Goal: Task Accomplishment & Management: Complete application form

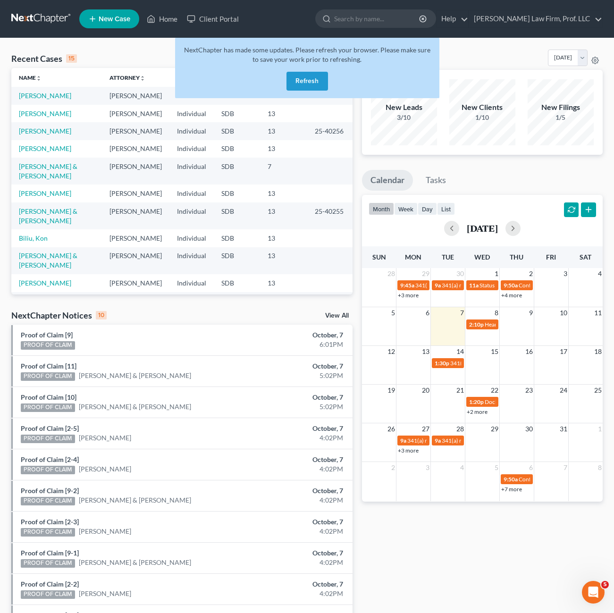
click at [315, 74] on button "Refresh" at bounding box center [308, 81] width 42 height 19
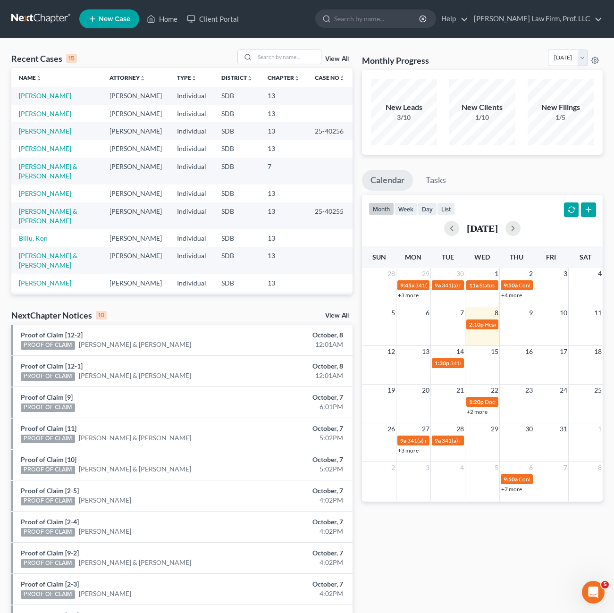
click at [176, 312] on div "NextChapter Notices 10 View All" at bounding box center [181, 317] width 341 height 15
click at [44, 102] on td "[PERSON_NAME]" at bounding box center [56, 95] width 91 height 17
click at [42, 102] on td "[PERSON_NAME]" at bounding box center [56, 95] width 91 height 17
click at [41, 97] on link "[PERSON_NAME]" at bounding box center [45, 96] width 52 height 8
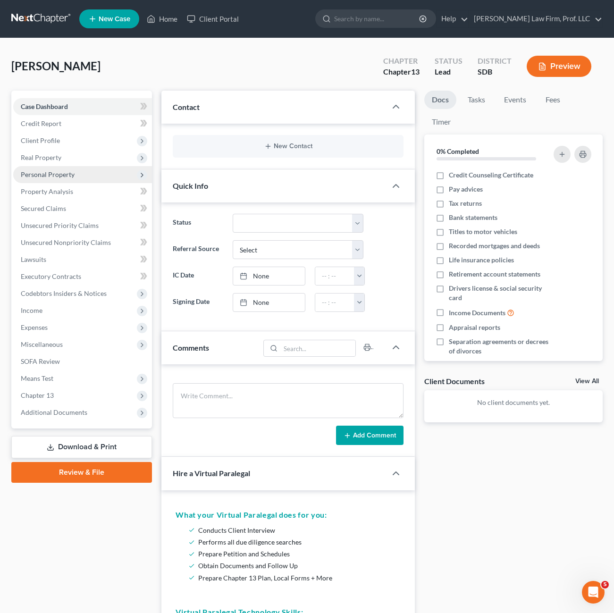
click at [68, 176] on span "Personal Property" at bounding box center [48, 174] width 54 height 8
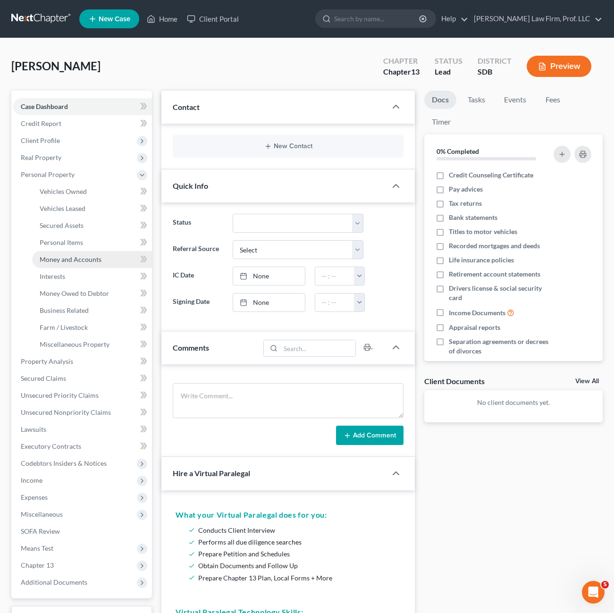
click at [65, 263] on span "Money and Accounts" at bounding box center [71, 259] width 62 height 8
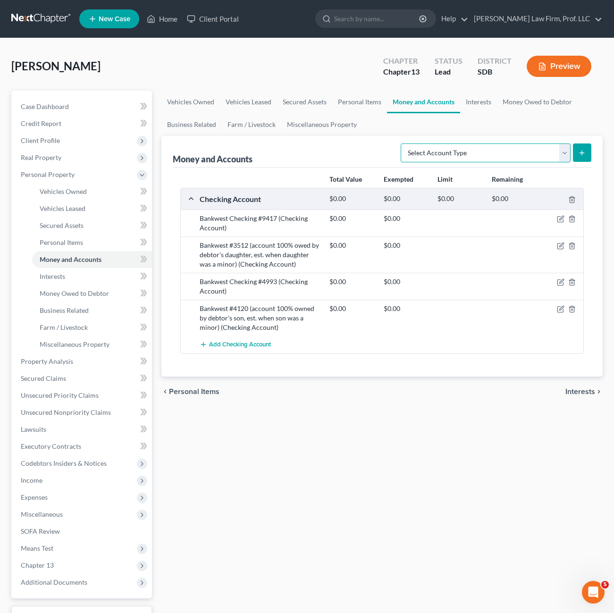
click at [526, 152] on select "Select Account Type Brokerage Cash on Hand Certificates of Deposit Checking Acc…" at bounding box center [486, 153] width 170 height 19
select select "other"
click at [403, 144] on select "Select Account Type Brokerage Cash on Hand Certificates of Deposit Checking Acc…" at bounding box center [486, 153] width 170 height 19
click at [590, 151] on button "submit" at bounding box center [582, 153] width 18 height 18
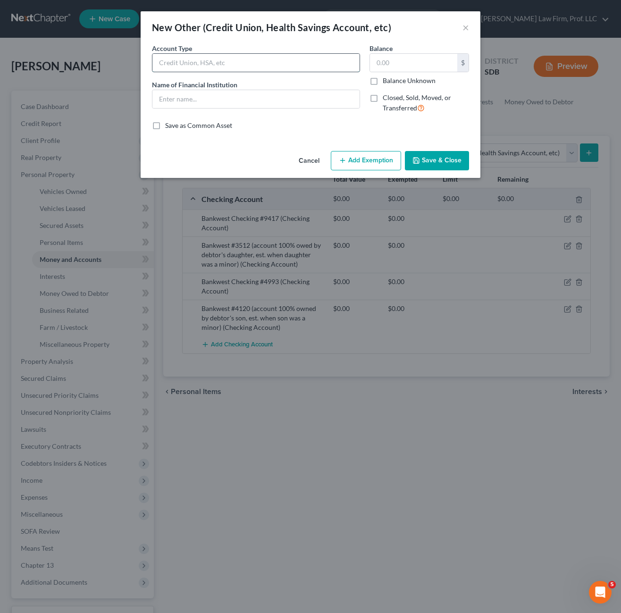
click at [221, 60] on input "text" at bounding box center [256, 63] width 207 height 18
type input "FSA Account"
click at [357, 180] on div "New Other (Credit Union, Health Savings Account, etc) × An exemption set must f…" at bounding box center [310, 306] width 621 height 613
click at [359, 165] on button "Add Exemption" at bounding box center [366, 161] width 70 height 20
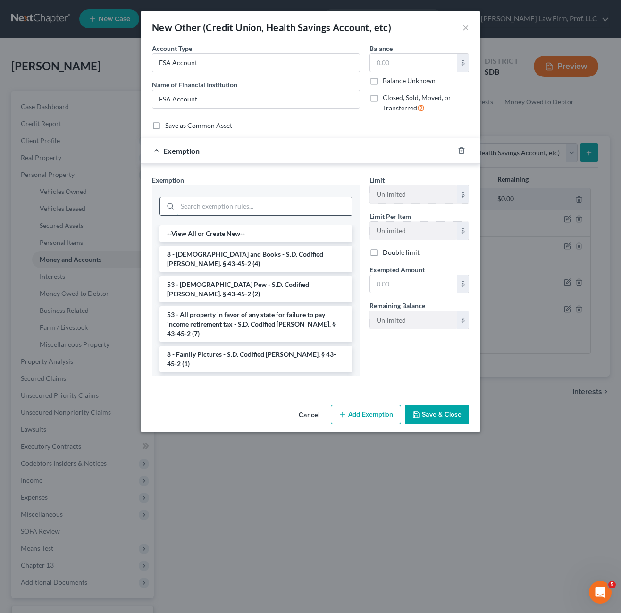
click at [242, 215] on input "search" at bounding box center [265, 206] width 175 height 18
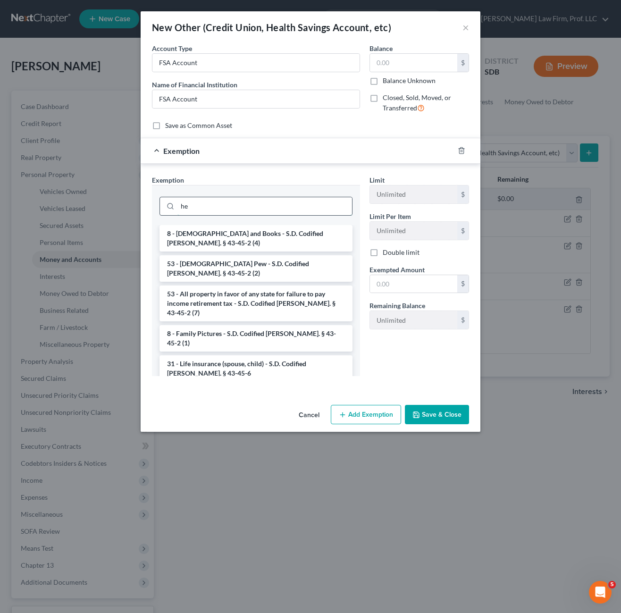
type input "h"
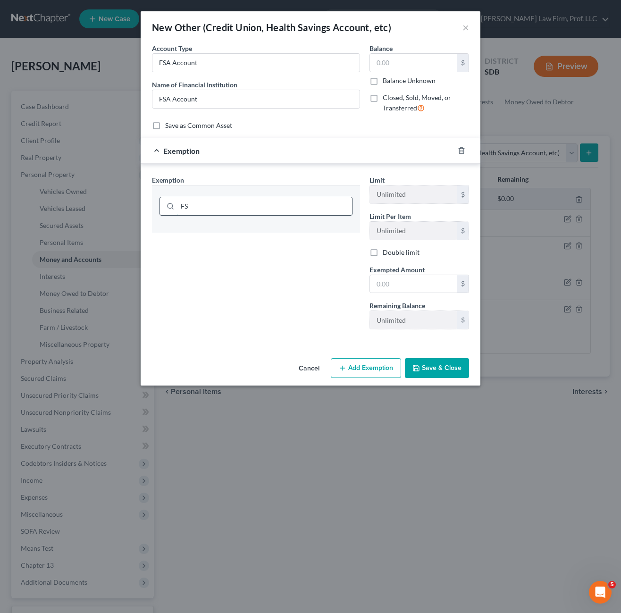
type input "F"
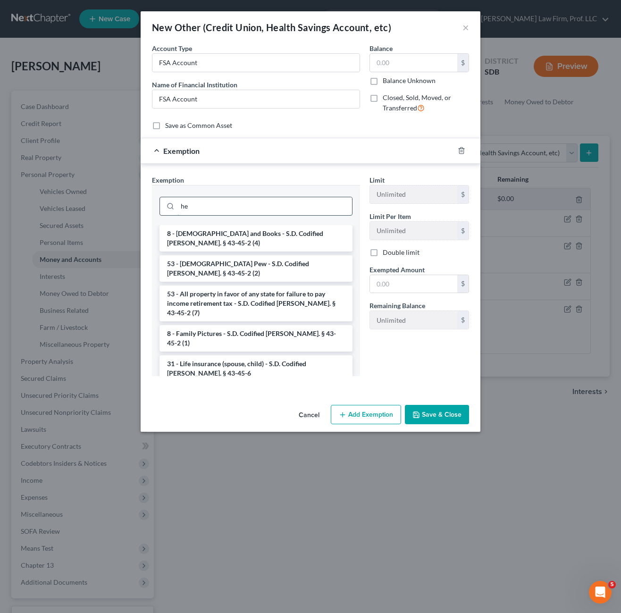
type input "h"
type input "c"
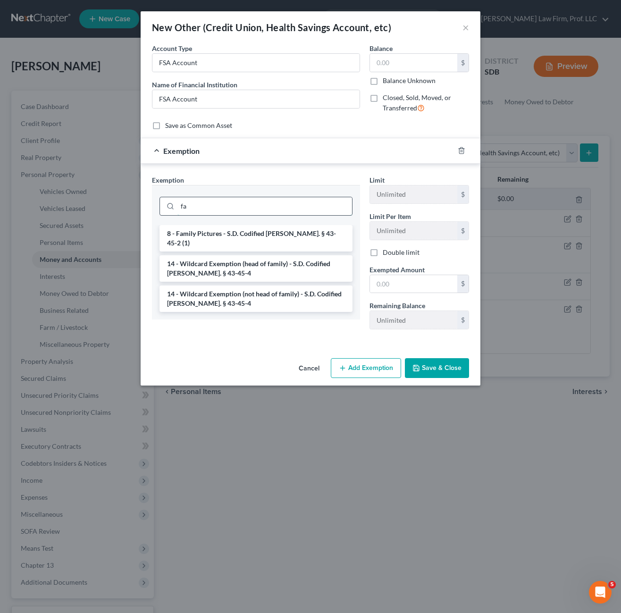
type input "f"
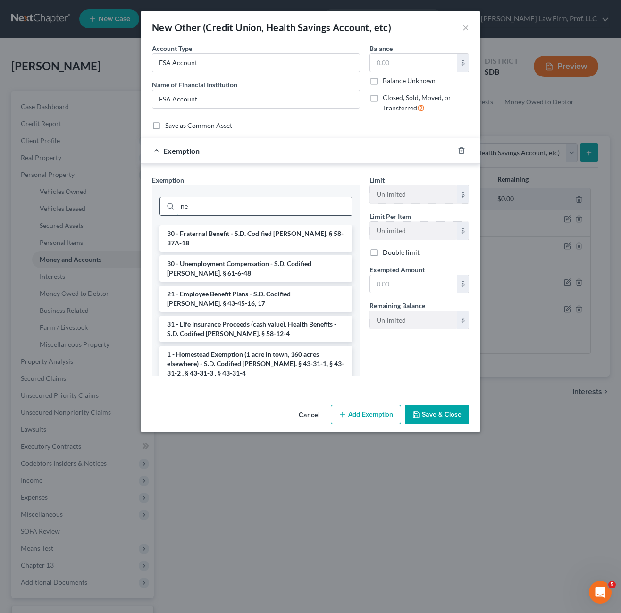
type input "n"
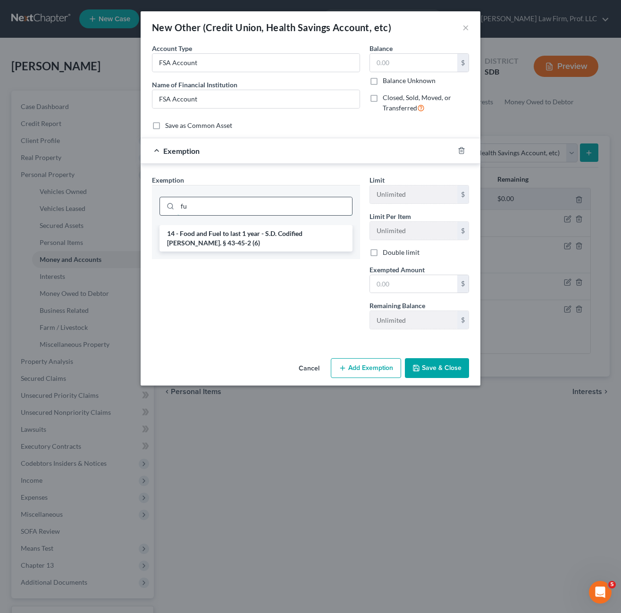
type input "f"
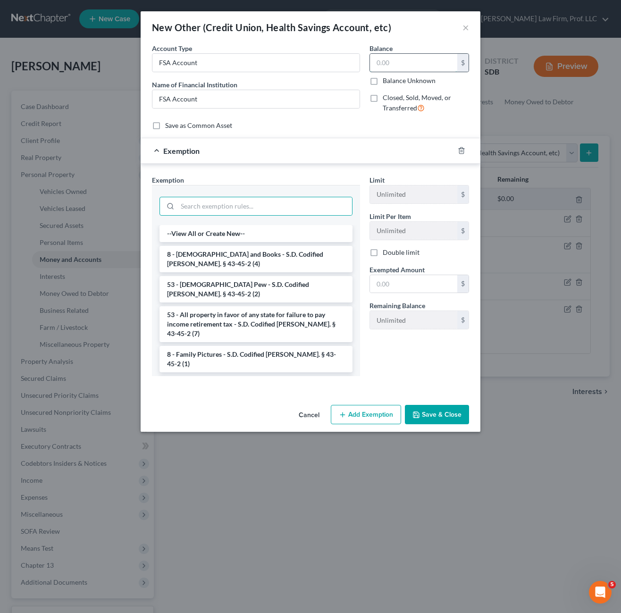
click at [377, 64] on input "text" at bounding box center [413, 63] width 87 height 18
type input "1,379.12"
click at [461, 413] on button "Save & Close" at bounding box center [437, 415] width 64 height 20
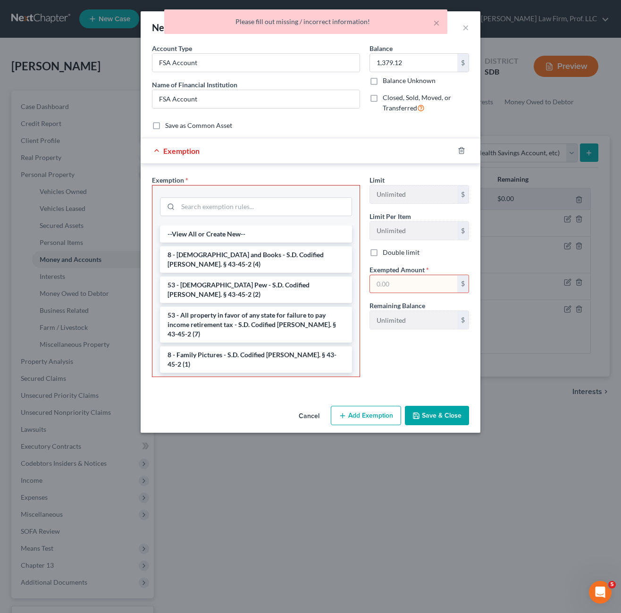
click at [408, 285] on input "text" at bounding box center [413, 284] width 87 height 18
type input "137,912"
click at [467, 153] on div at bounding box center [467, 150] width 26 height 15
click at [457, 150] on div at bounding box center [467, 150] width 26 height 15
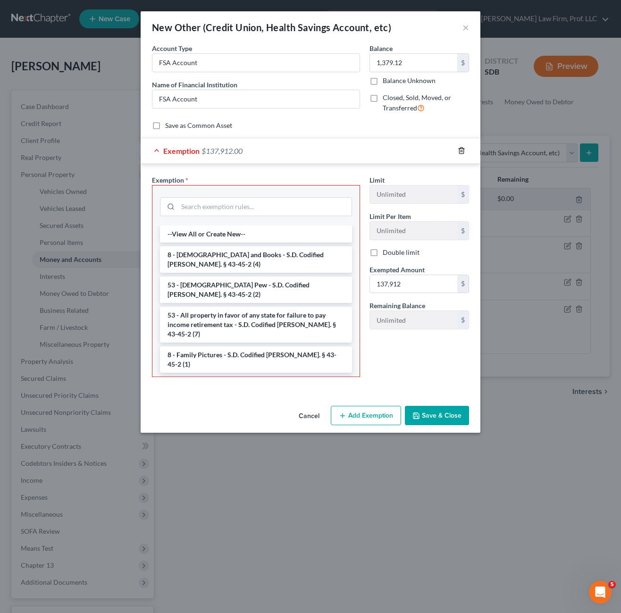
click at [460, 153] on icon "button" at bounding box center [461, 151] width 4 height 6
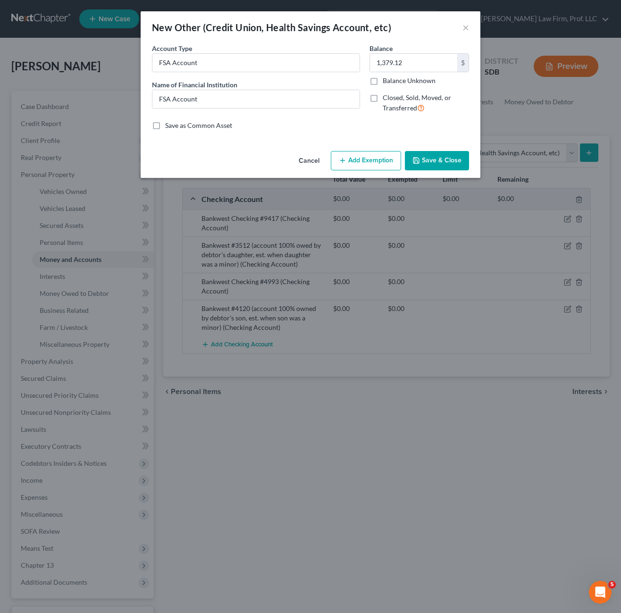
click at [426, 166] on button "Save & Close" at bounding box center [437, 161] width 64 height 20
